Goal: Navigation & Orientation: Find specific page/section

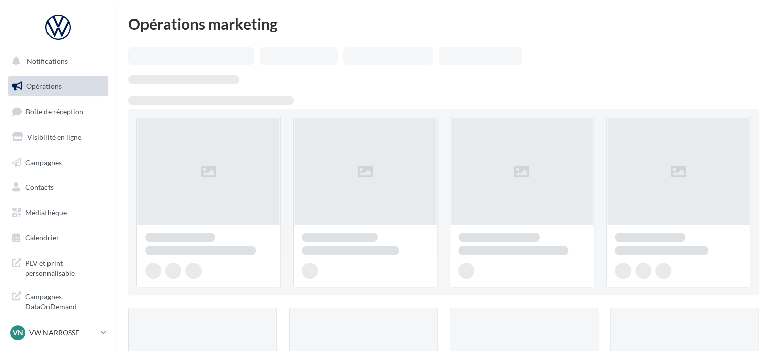
click at [69, 113] on span "Boîte de réception" at bounding box center [55, 111] width 58 height 9
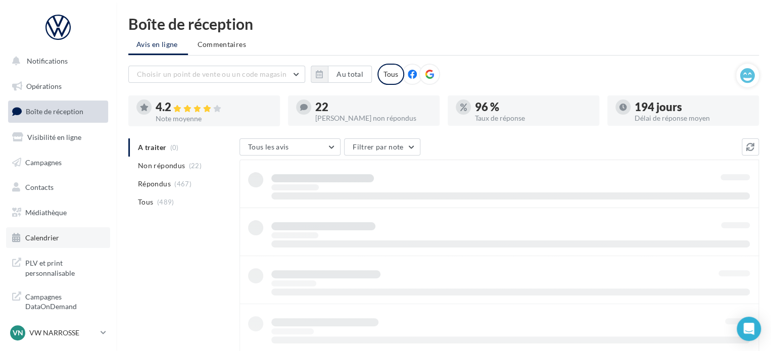
scroll to position [9, 0]
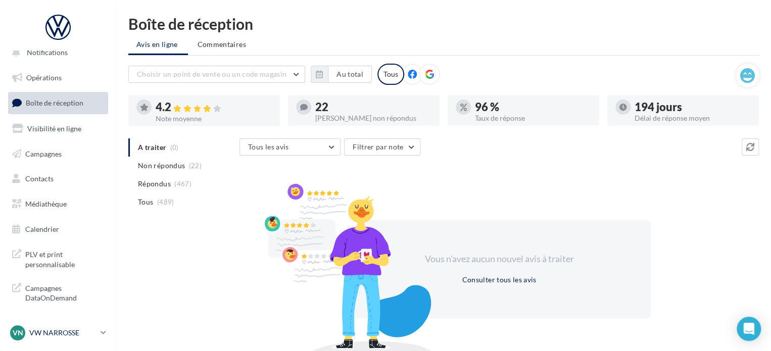
click at [100, 325] on link "VN VW NARROSSE vw-nar-prat" at bounding box center [58, 332] width 100 height 19
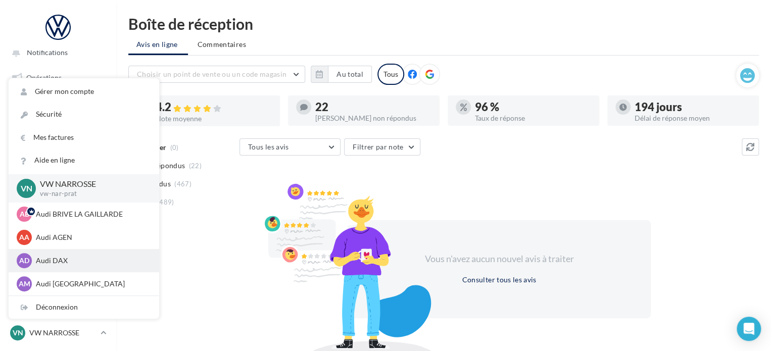
scroll to position [70, 0]
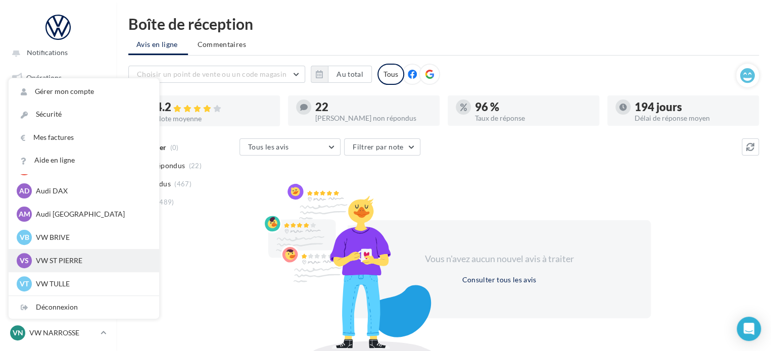
click at [79, 262] on p "VW ST PIERRE" at bounding box center [91, 261] width 111 height 10
